Goal: Task Accomplishment & Management: Complete application form

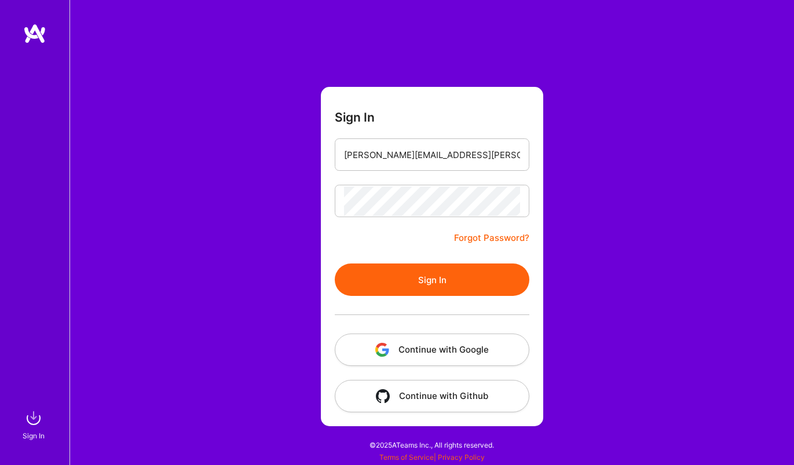
click at [451, 281] on button "Sign In" at bounding box center [432, 279] width 195 height 32
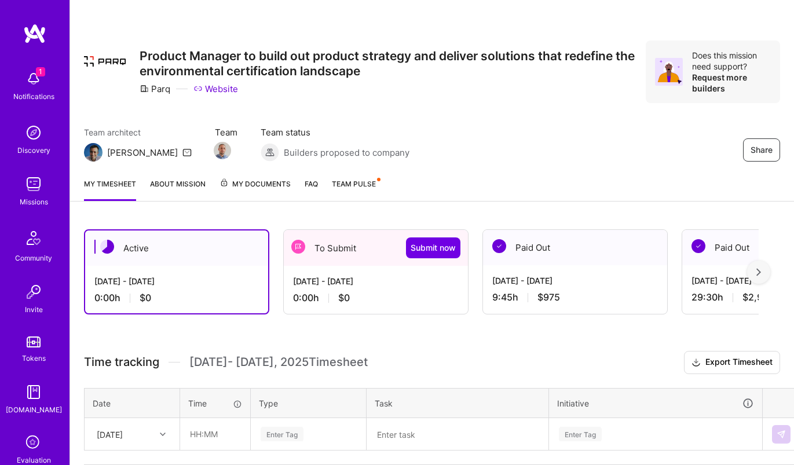
click at [354, 299] on div "0:00 h $0" at bounding box center [376, 298] width 166 height 12
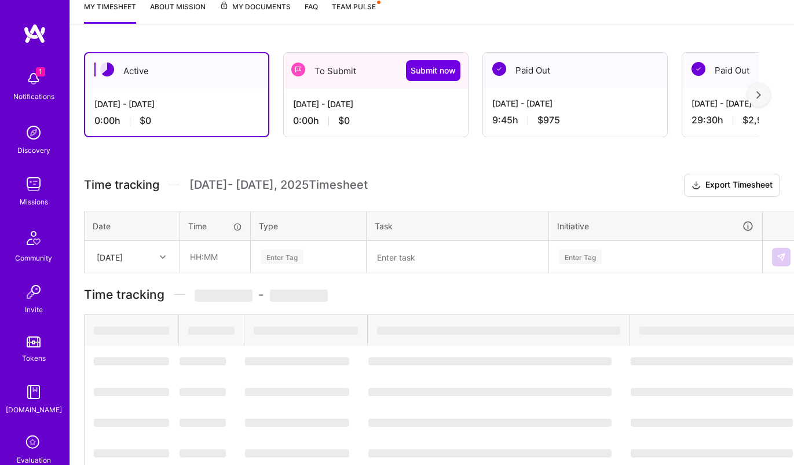
scroll to position [87, 0]
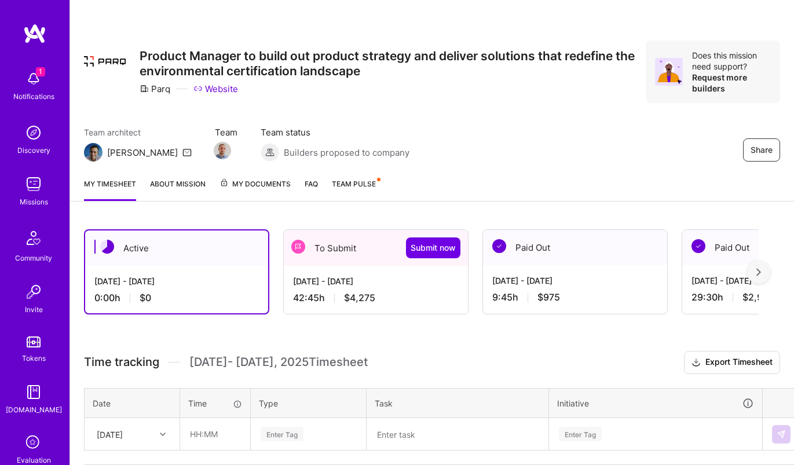
scroll to position [87, 0]
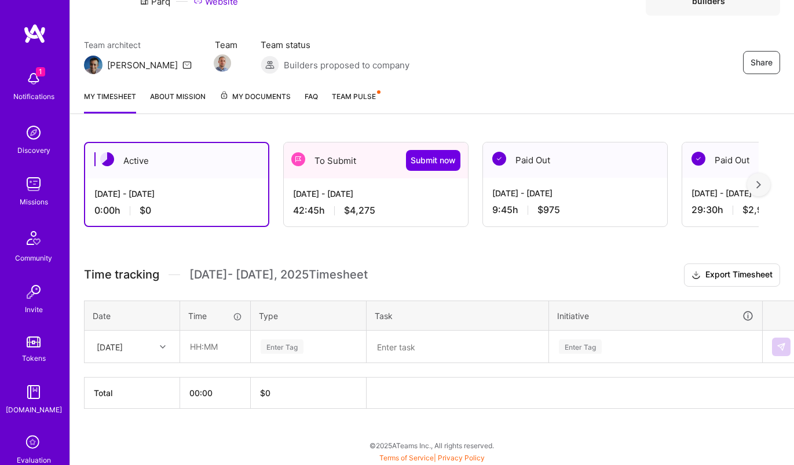
click at [371, 207] on span "$4,275" at bounding box center [359, 210] width 31 height 12
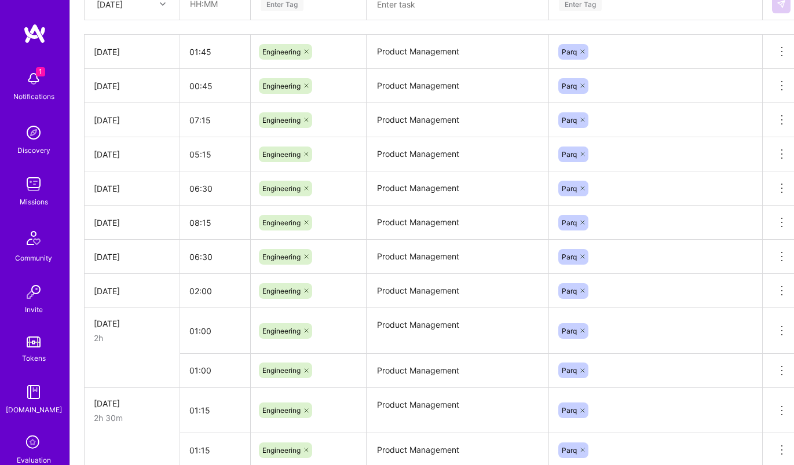
scroll to position [610, 0]
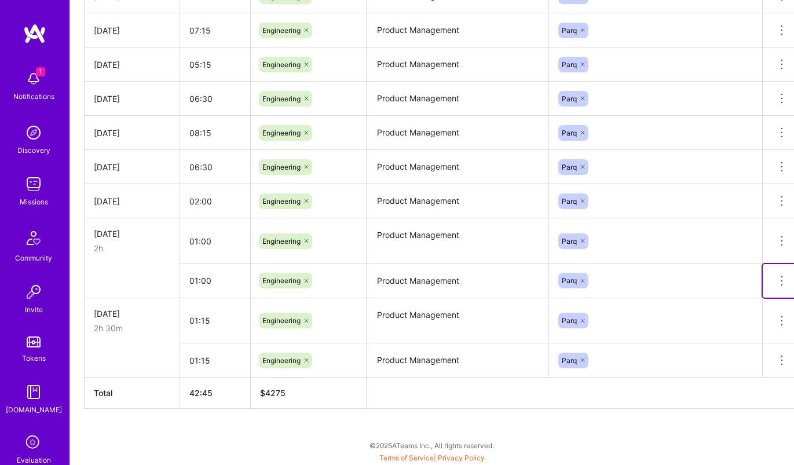
click at [784, 283] on icon at bounding box center [782, 281] width 14 height 14
click at [761, 299] on button "Delete row" at bounding box center [753, 301] width 60 height 28
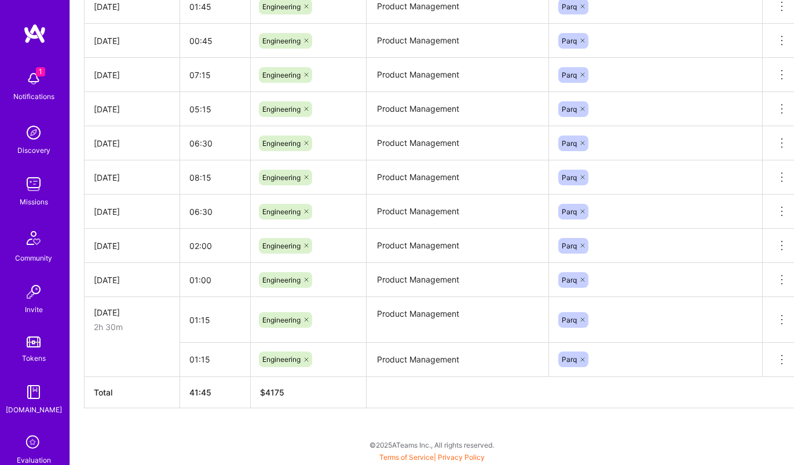
scroll to position [565, 0]
click at [782, 358] on icon at bounding box center [782, 360] width 14 height 14
click at [745, 378] on button "Delete row" at bounding box center [753, 380] width 60 height 28
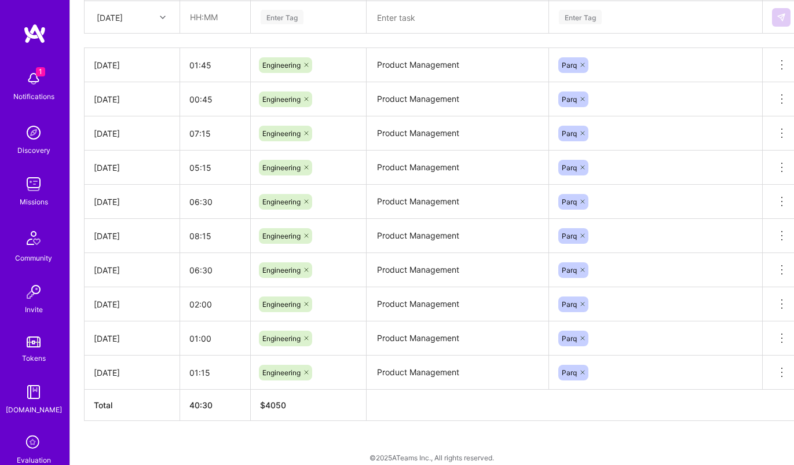
scroll to position [519, 0]
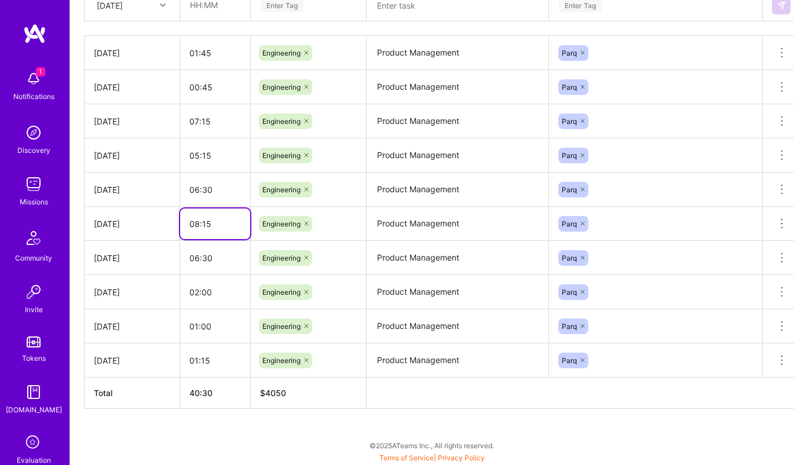
click at [199, 226] on input "08:15" at bounding box center [215, 223] width 70 height 31
click at [460, 227] on textarea "Product Management" at bounding box center [457, 224] width 179 height 32
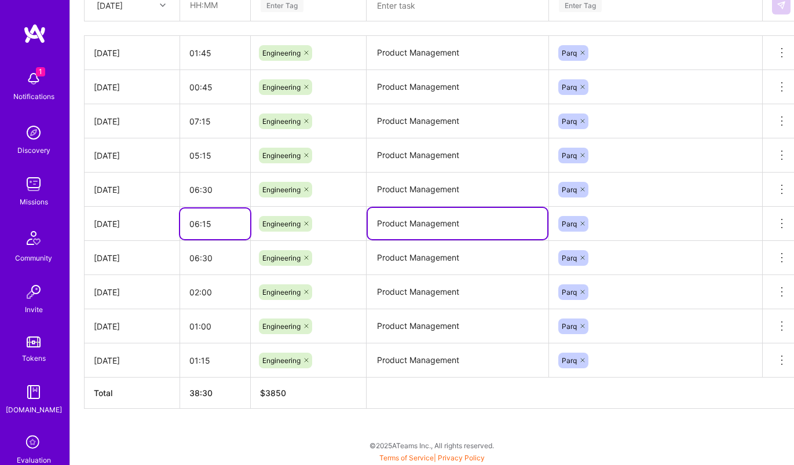
click at [196, 222] on input "06:15" at bounding box center [215, 223] width 70 height 31
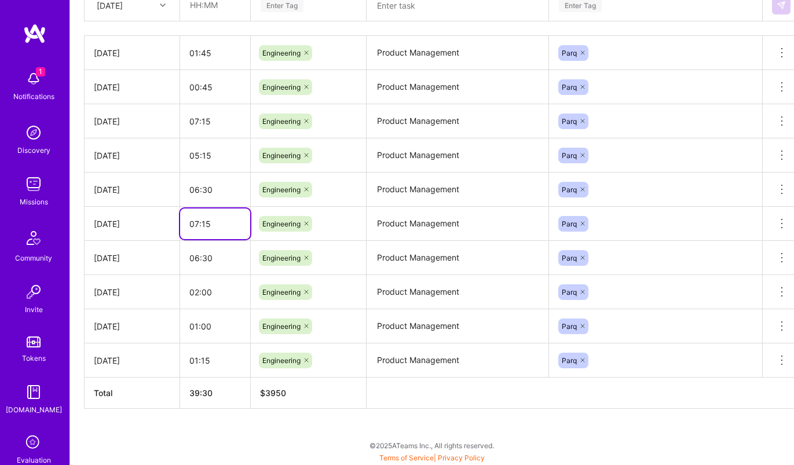
type input "07:15"
click at [211, 255] on input "06:30" at bounding box center [215, 258] width 70 height 31
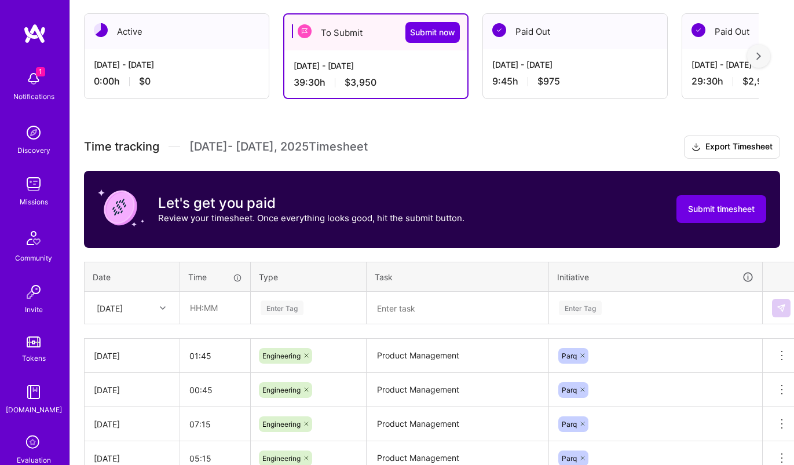
scroll to position [211, 0]
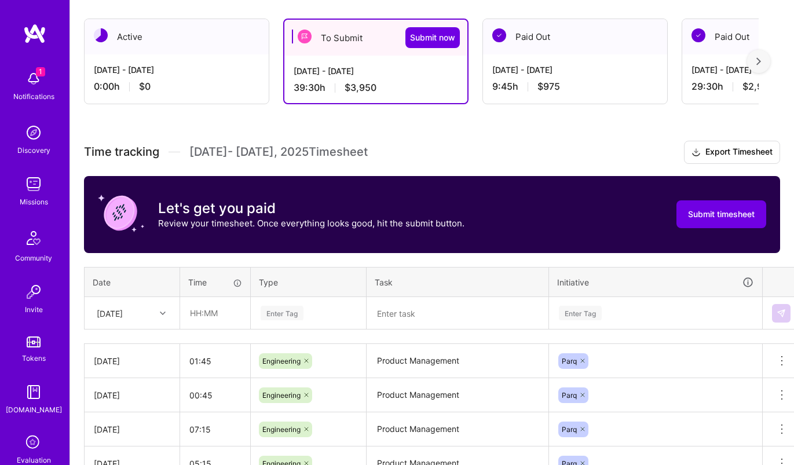
click at [389, 74] on div "[DATE] - [DATE]" at bounding box center [376, 71] width 164 height 12
click at [445, 37] on span "Submit now" at bounding box center [432, 38] width 45 height 12
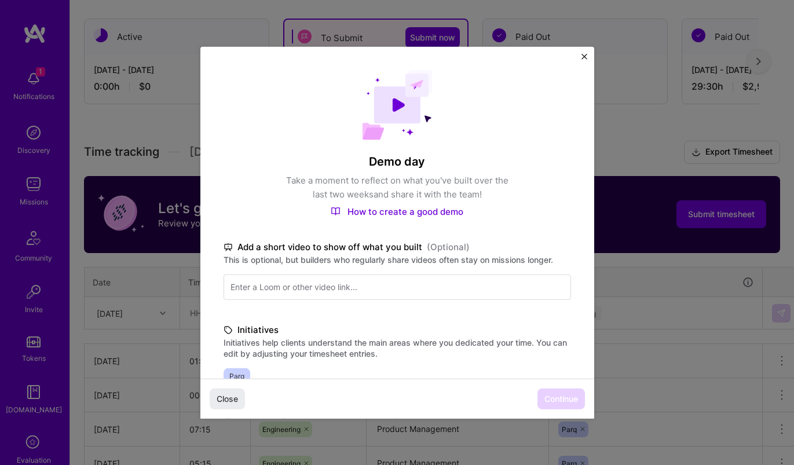
scroll to position [244, 0]
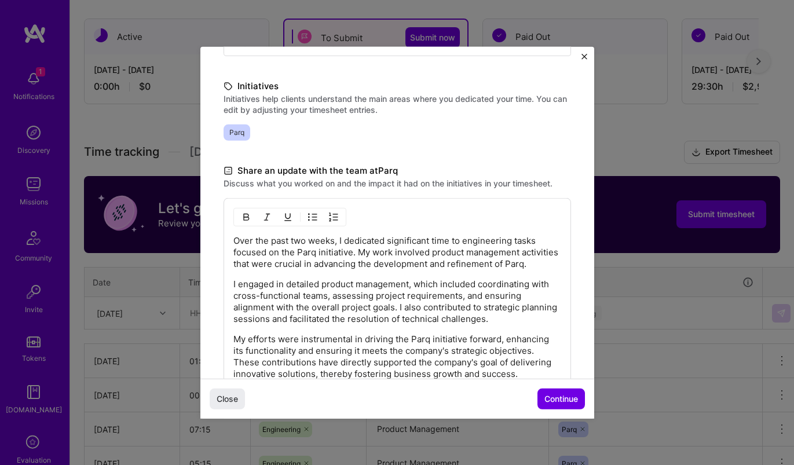
click at [396, 313] on p "I engaged in detailed product management, which included coordinating with cros…" at bounding box center [397, 301] width 328 height 46
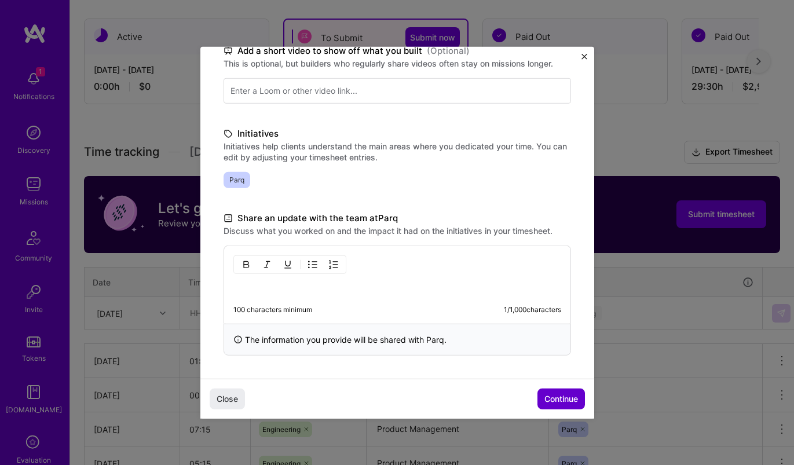
click at [554, 396] on span "Continue" at bounding box center [561, 399] width 34 height 12
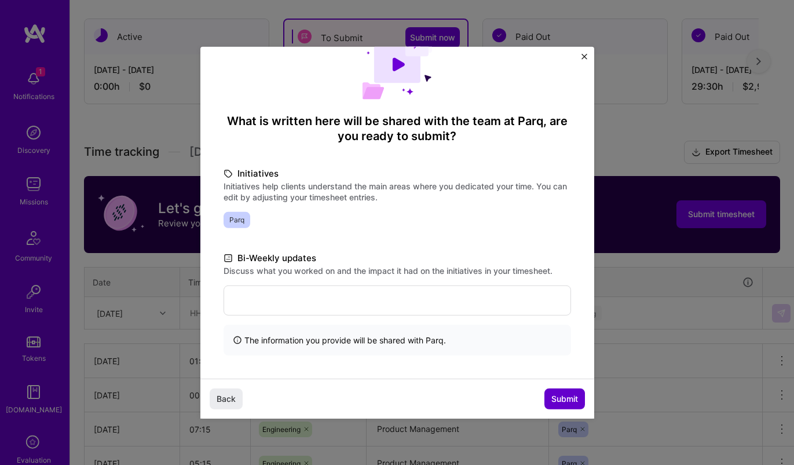
click at [554, 401] on span "Submit" at bounding box center [564, 399] width 27 height 12
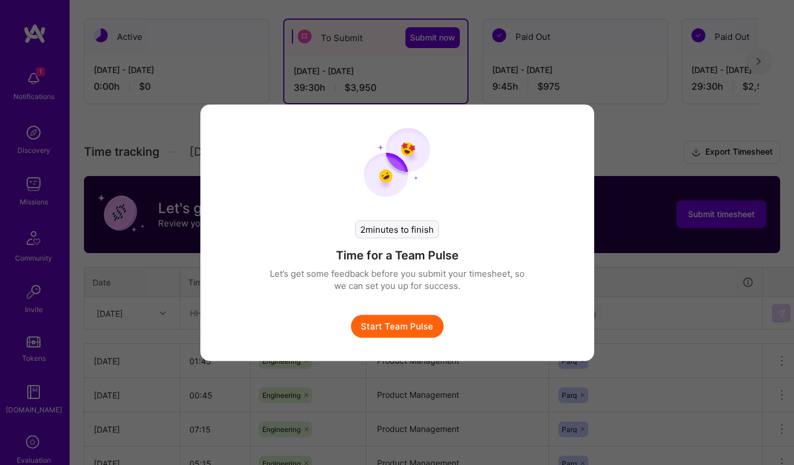
click at [420, 329] on button "Start Team Pulse" at bounding box center [397, 325] width 93 height 23
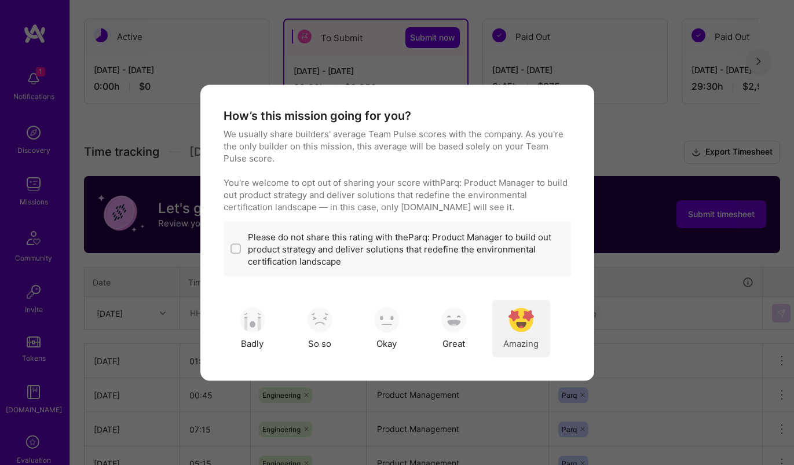
click at [523, 342] on span "Amazing" at bounding box center [520, 344] width 35 height 12
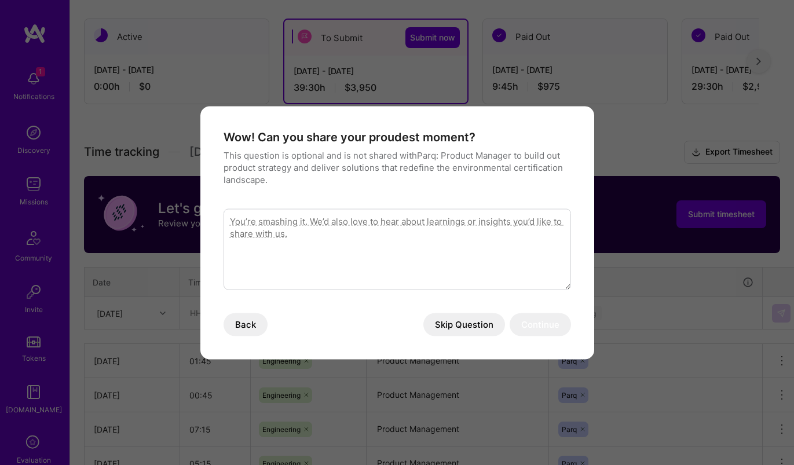
click at [485, 328] on button "Skip Question" at bounding box center [464, 324] width 82 height 23
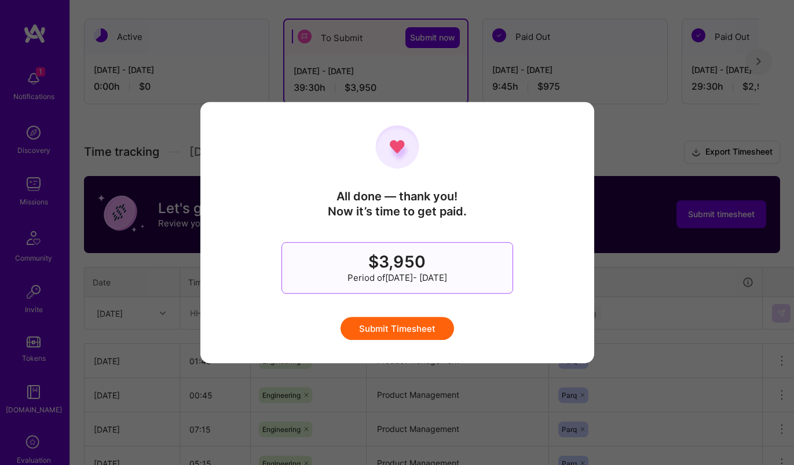
click at [400, 331] on button "Submit Timesheet" at bounding box center [396, 328] width 113 height 23
